Goal: Information Seeking & Learning: Learn about a topic

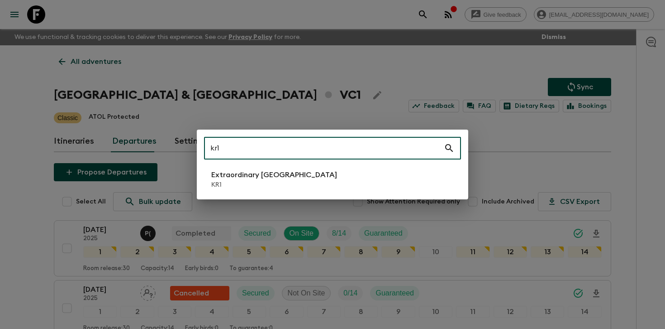
scroll to position [850, 0]
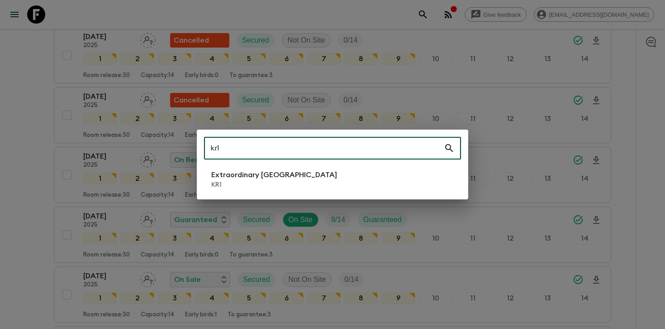
type input "kr1"
click at [285, 179] on p "Extraordinary [GEOGRAPHIC_DATA]" at bounding box center [274, 174] width 126 height 11
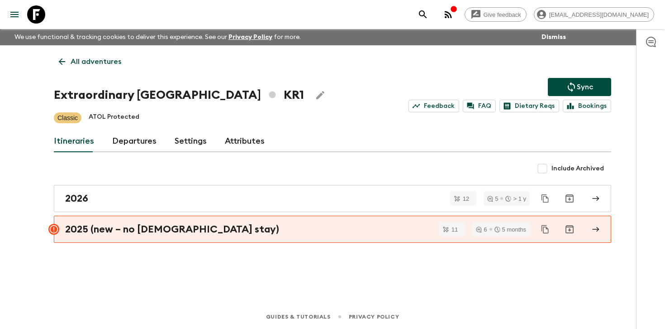
click at [133, 139] on link "Departures" at bounding box center [134, 141] width 44 height 22
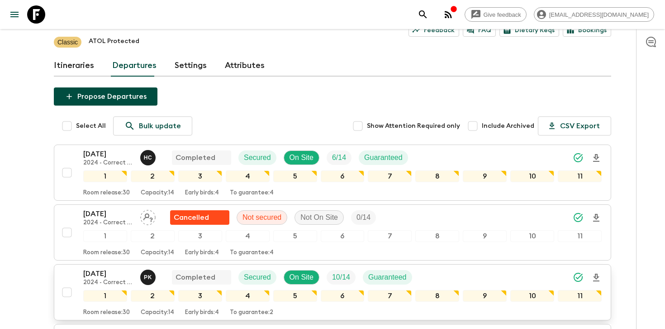
scroll to position [89, 0]
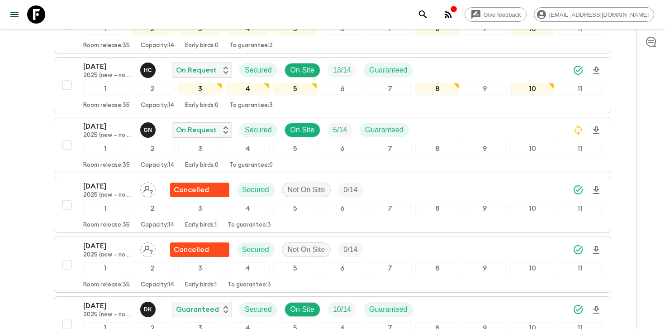
scroll to position [1485, 0]
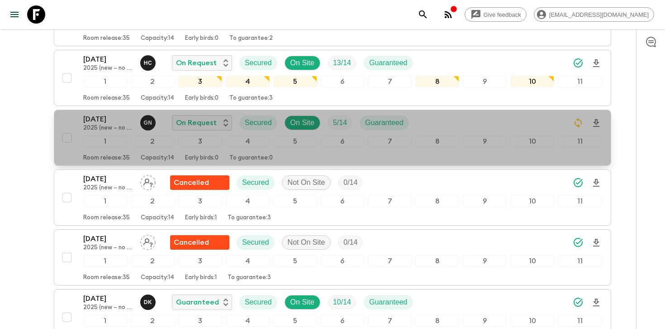
click at [454, 114] on div "[DATE] 2025 (new – no temple stay) G N On Request Secured On Site 5 / 14 Guaran…" at bounding box center [342, 123] width 519 height 18
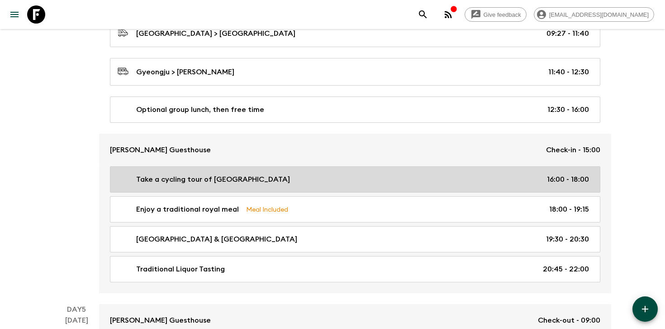
scroll to position [896, 0]
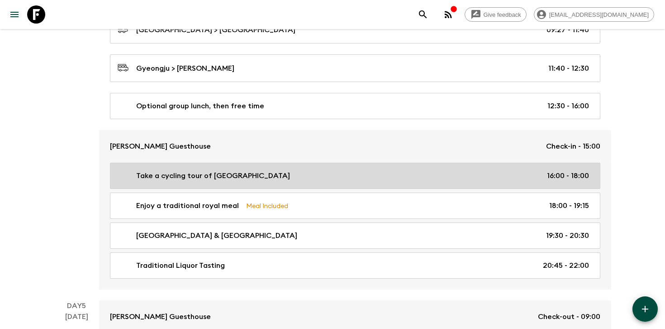
click at [466, 182] on link "Take a cycling tour of Gyeongju 16:00 - 18:00" at bounding box center [355, 176] width 491 height 26
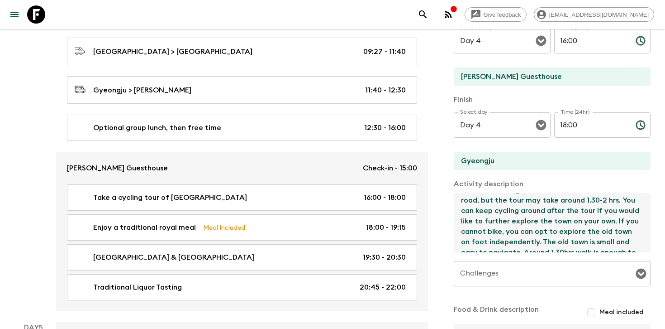
scroll to position [42, 0]
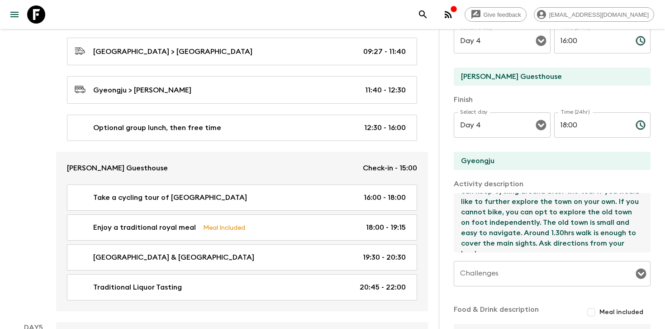
drag, startPoint x: 461, startPoint y: 200, endPoint x: 632, endPoint y: 249, distance: 178.1
click at [632, 249] on textarea "Your leader will cycle with you to the main sights in the town - biking duratio…" at bounding box center [549, 222] width 190 height 59
